Goal: Find specific page/section: Find specific page/section

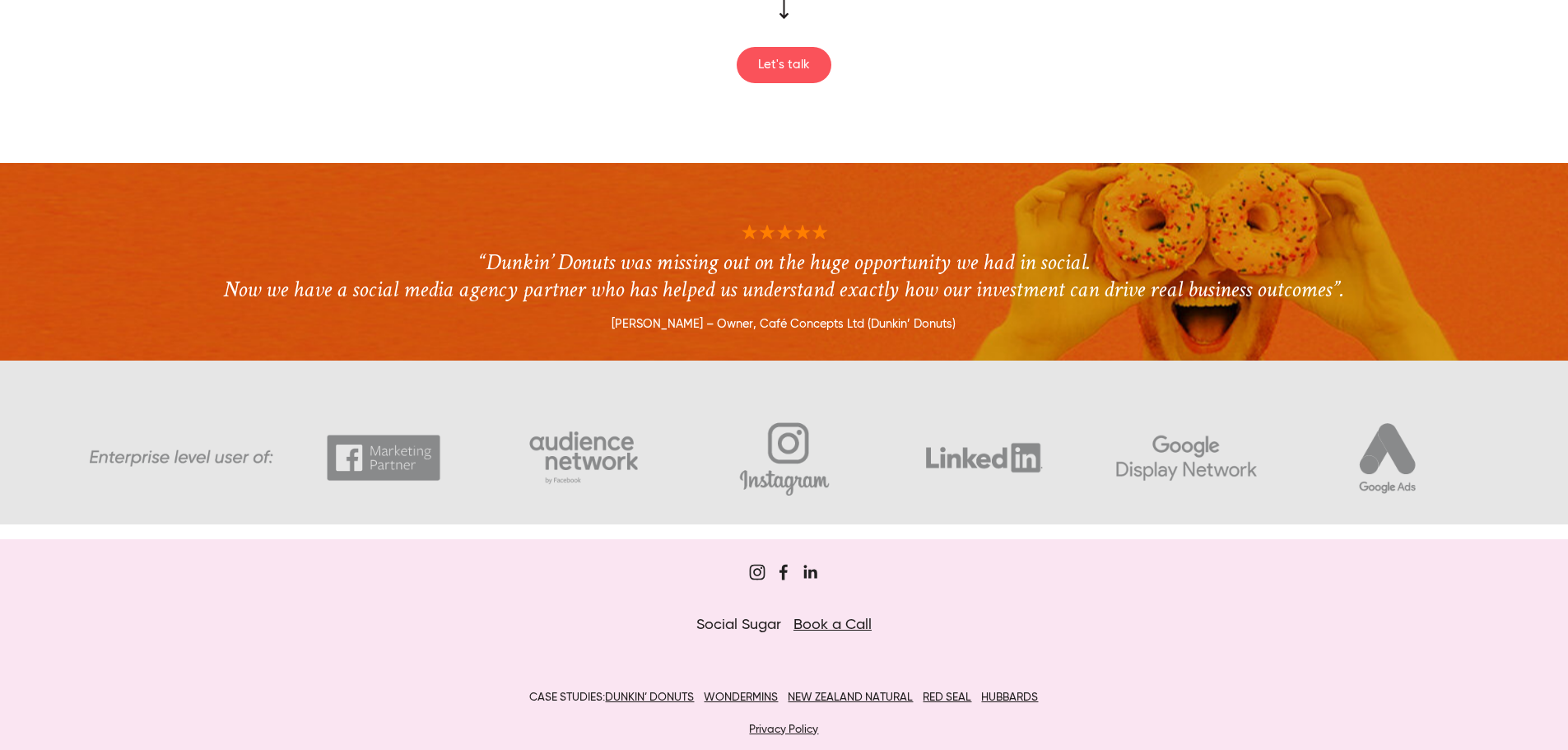
scroll to position [2297, 0]
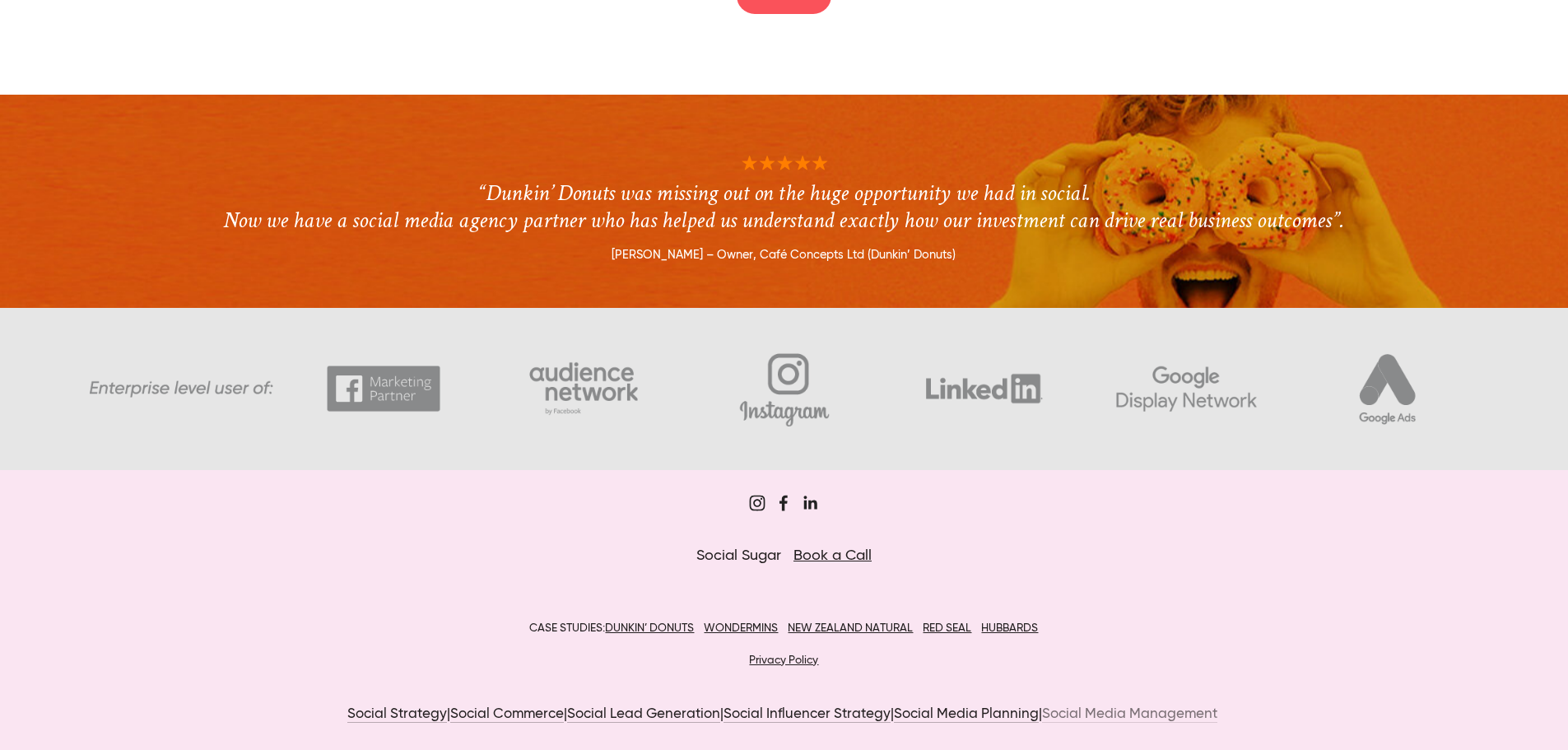
click at [1126, 712] on link "Social Media Management" at bounding box center [1129, 715] width 175 height 16
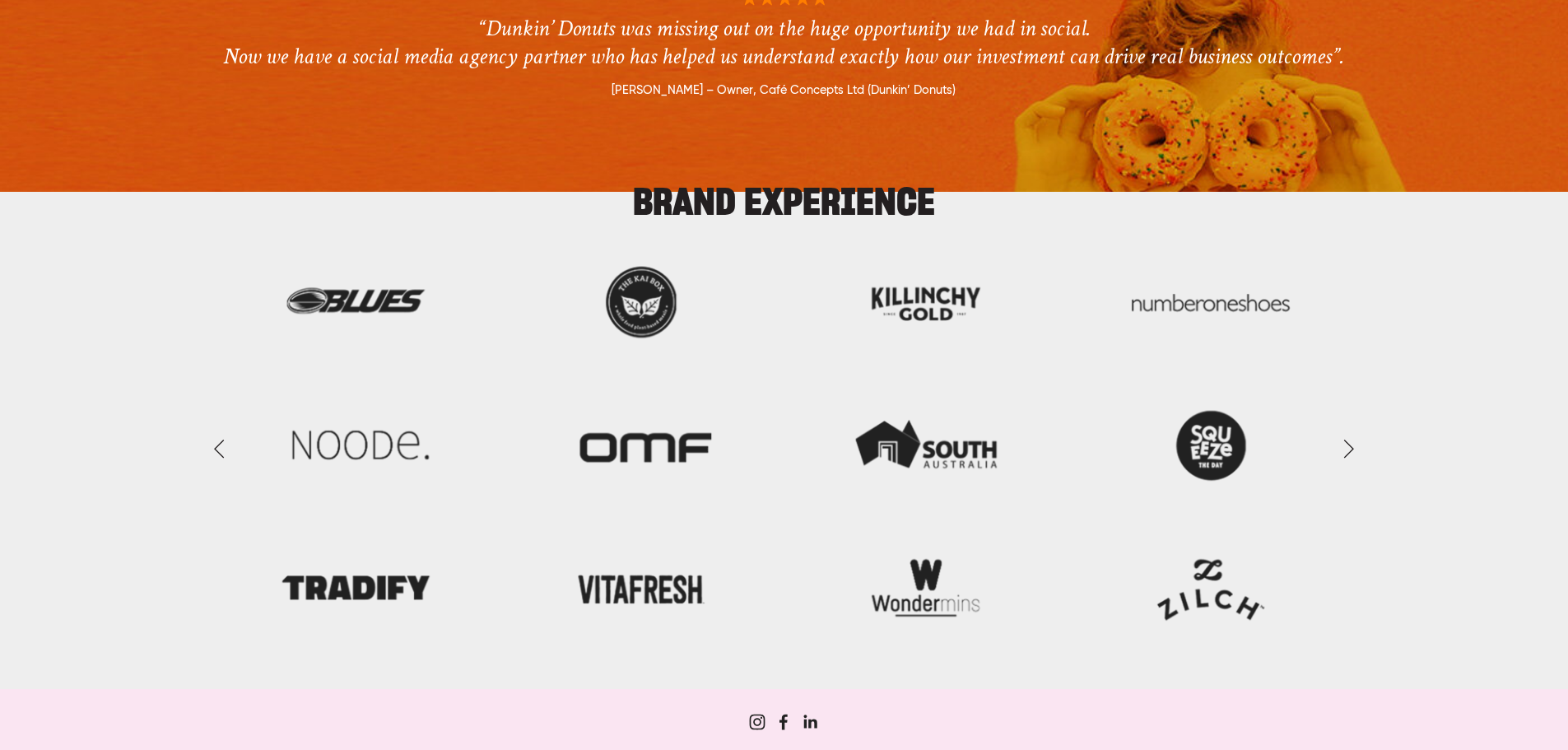
scroll to position [2223, 0]
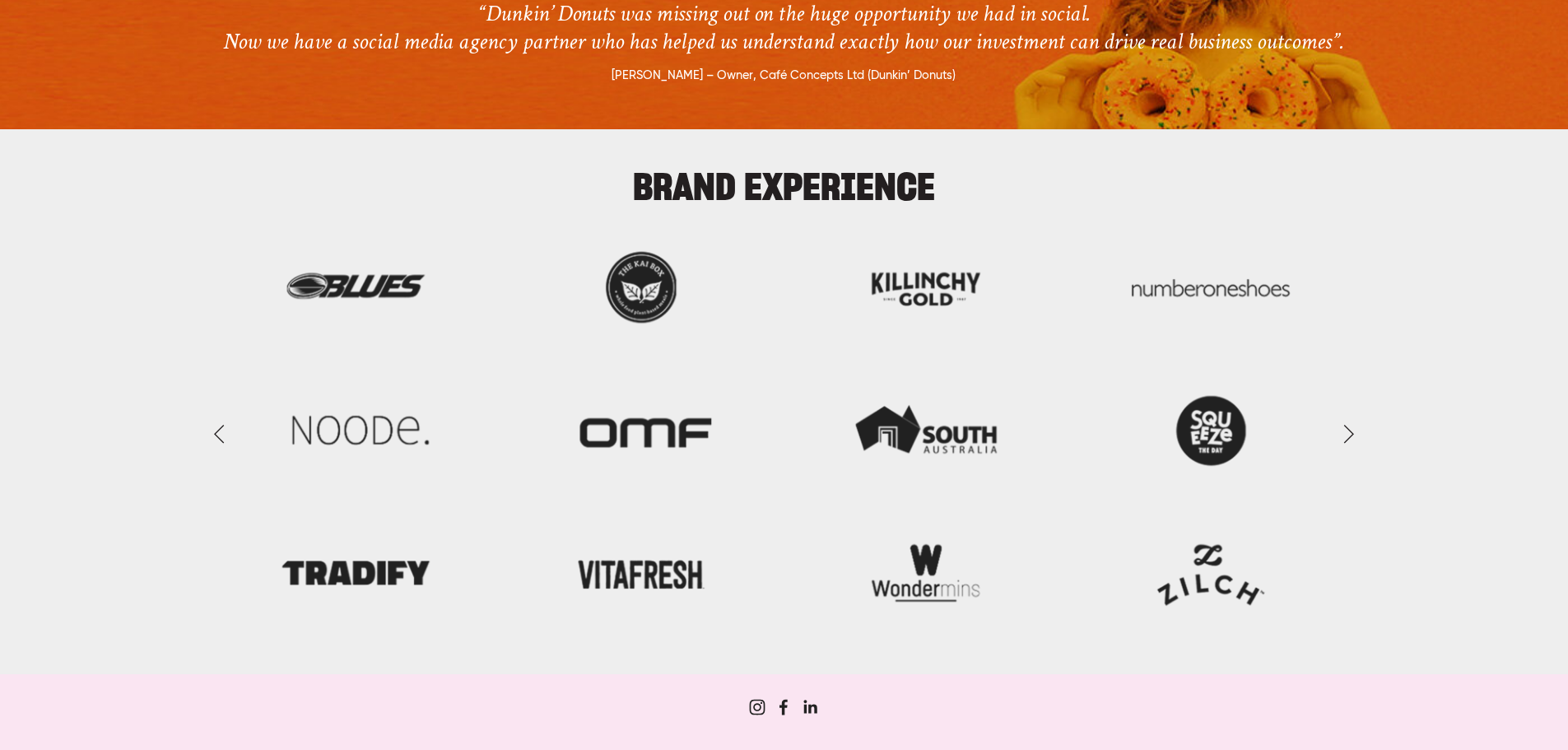
click at [1353, 440] on link "Next Slide" at bounding box center [1348, 433] width 36 height 49
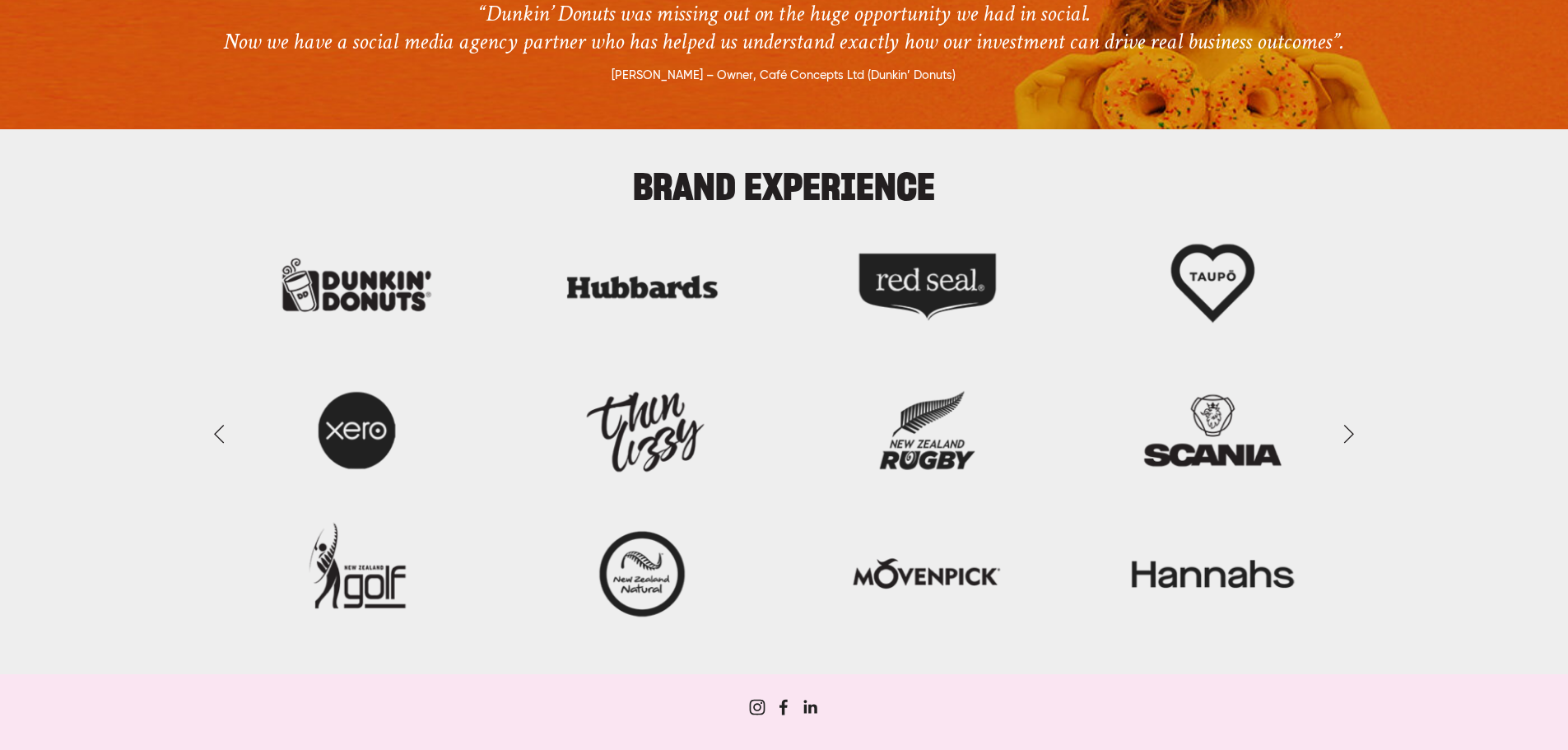
click at [1352, 440] on link "Next Slide" at bounding box center [1348, 433] width 36 height 49
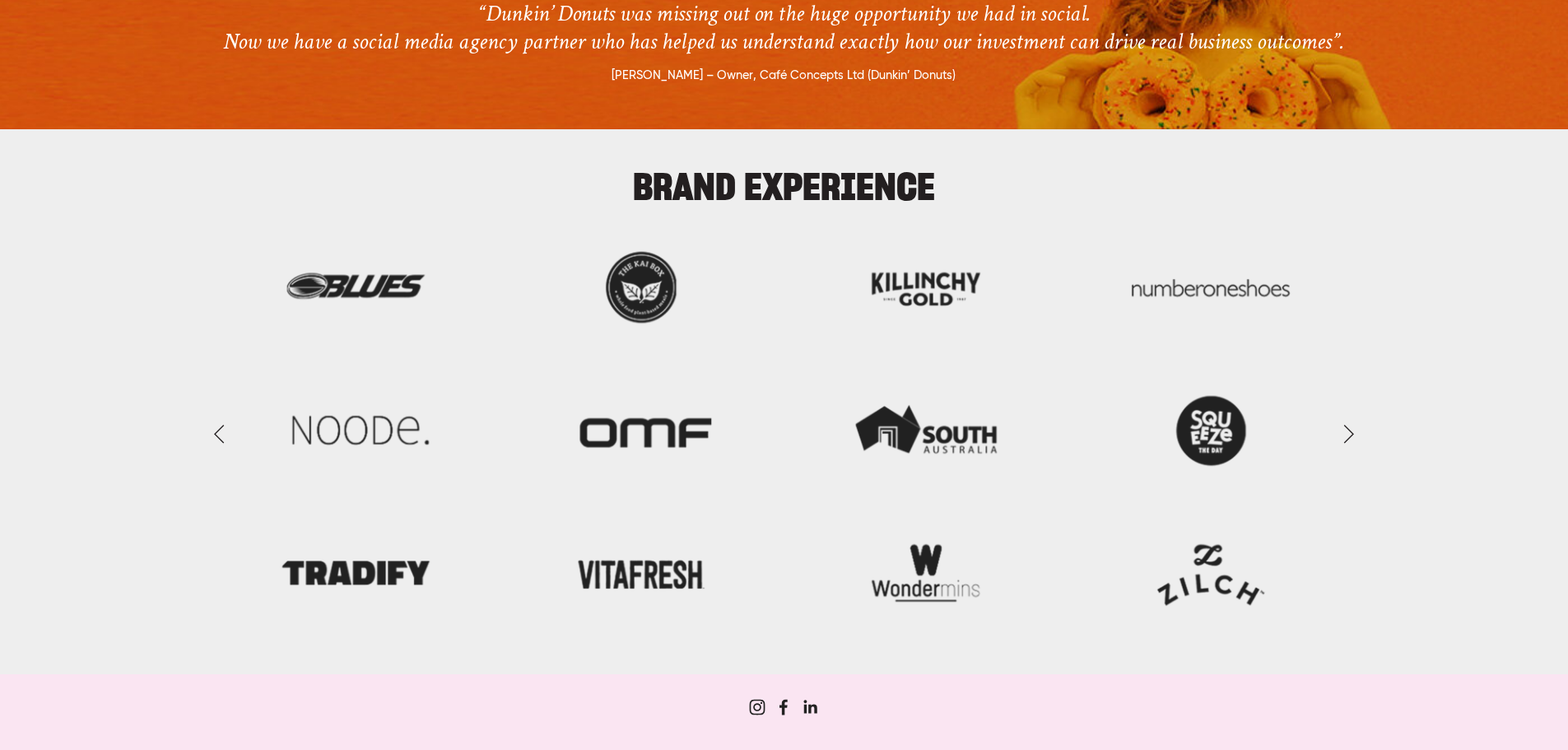
click at [1352, 440] on link "Next Slide" at bounding box center [1348, 433] width 36 height 49
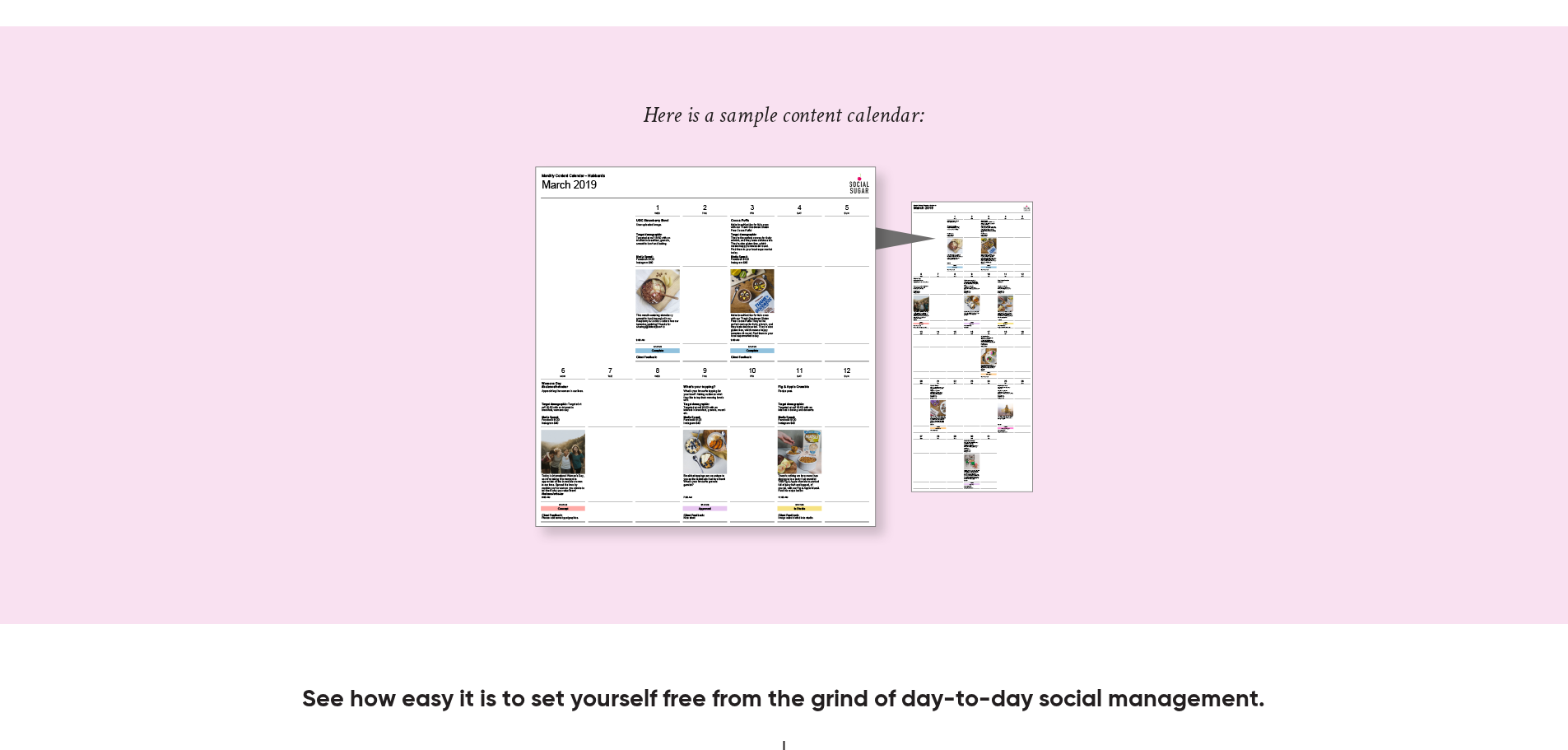
scroll to position [1153, 0]
